Goal: Check status

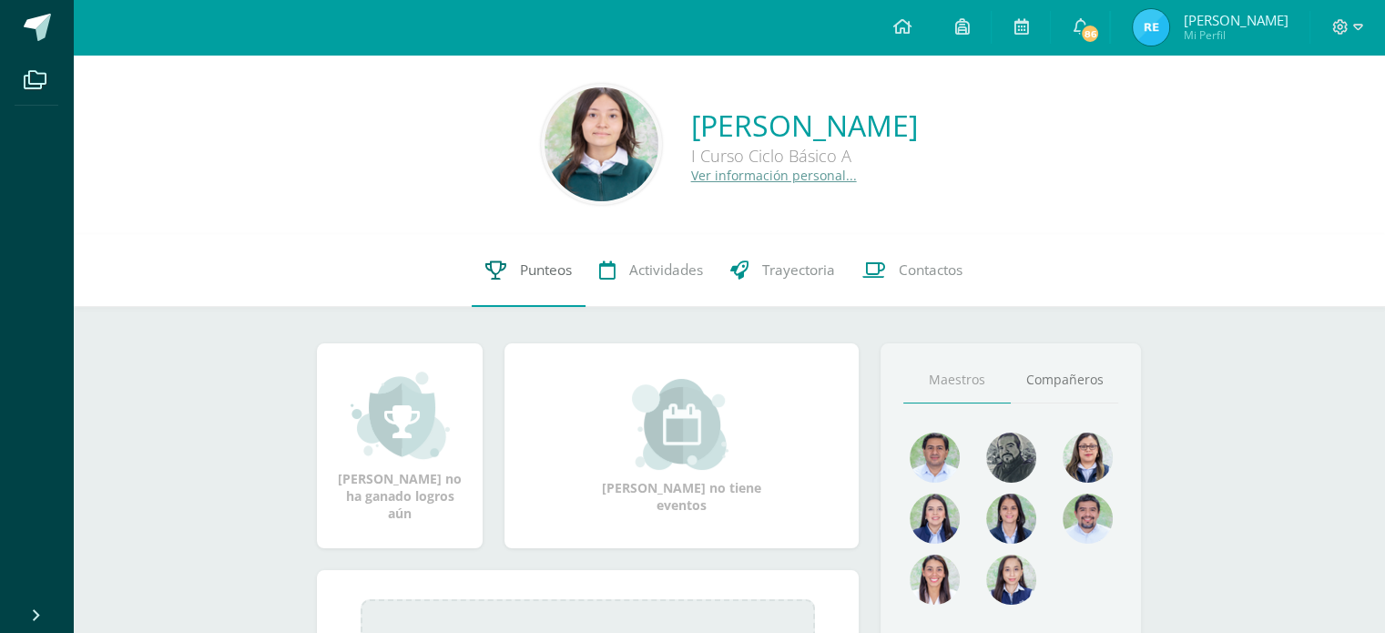
click at [529, 272] on span "Punteos" at bounding box center [546, 269] width 52 height 19
